Goal: Task Accomplishment & Management: Use online tool/utility

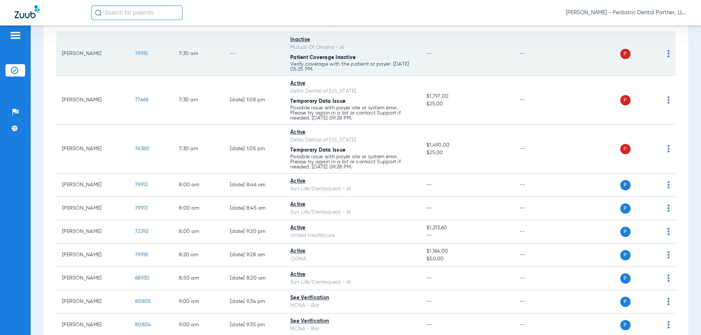
scroll to position [109, 0]
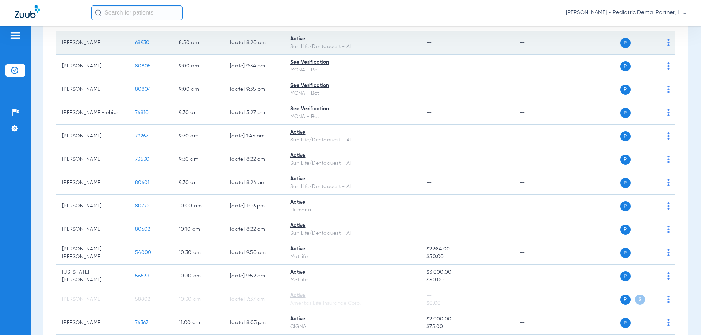
scroll to position [365, 0]
